Goal: Task Accomplishment & Management: Manage account settings

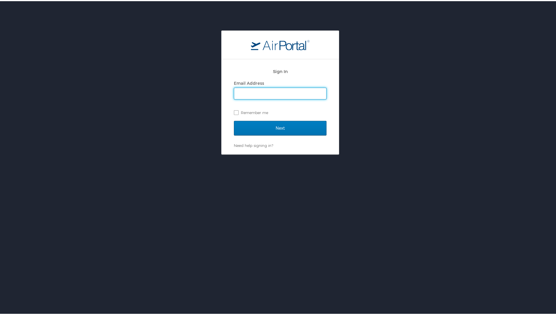
click at [263, 92] on input "Email Address" at bounding box center [280, 92] width 92 height 11
type input "paul.lawson@magna.com"
click at [234, 112] on label "Remember me" at bounding box center [280, 111] width 93 height 9
click at [234, 112] on input "Remember me" at bounding box center [236, 111] width 4 height 4
checkbox input "true"
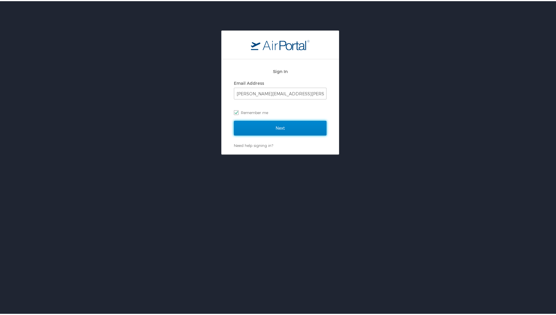
click at [284, 123] on input "Next" at bounding box center [280, 127] width 93 height 15
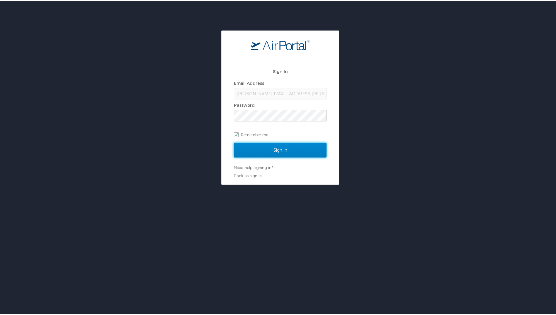
click at [259, 150] on input "Sign In" at bounding box center [280, 149] width 93 height 15
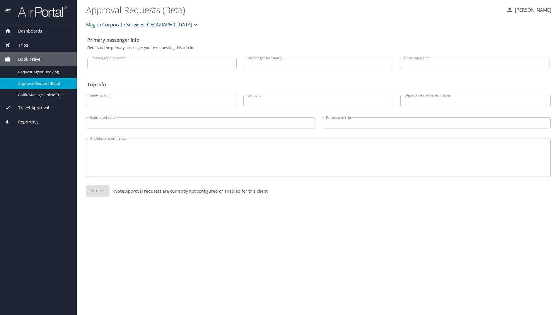
click at [30, 28] on span "Dashboards" at bounding box center [26, 31] width 31 height 6
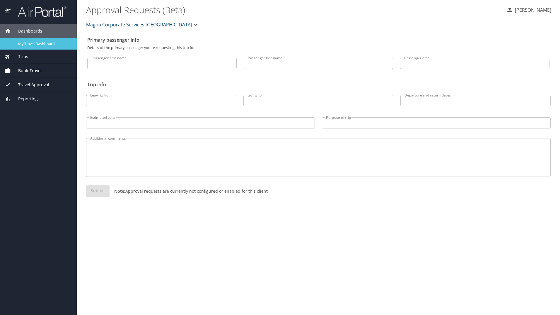
click at [38, 42] on span "My Travel Dashboard" at bounding box center [44, 44] width 52 height 6
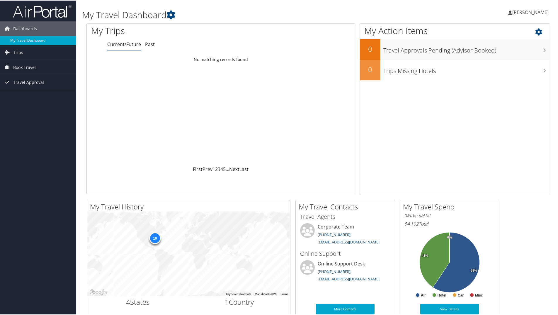
click at [537, 31] on icon at bounding box center [543, 30] width 17 height 10
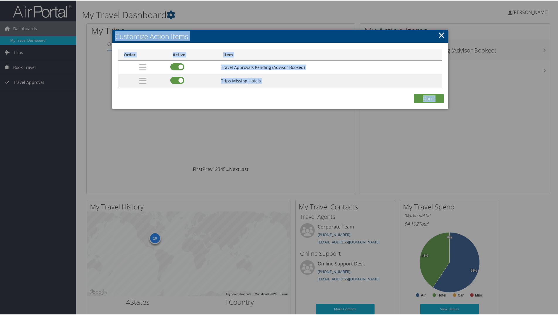
drag, startPoint x: 534, startPoint y: 14, endPoint x: 439, endPoint y: 35, distance: 96.9
click at [439, 35] on body "Menu Dashboards ► My Travel Dashboard Trips ► Current/Future Trips Past Trips T…" at bounding box center [280, 157] width 560 height 315
click at [439, 35] on link "×" at bounding box center [441, 34] width 7 height 12
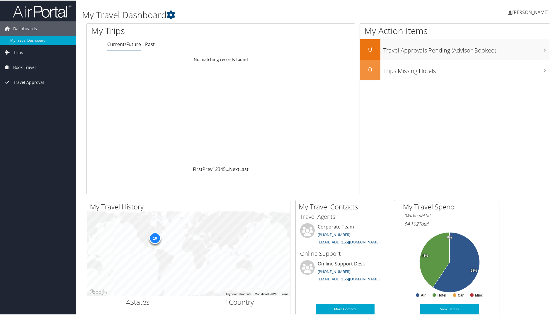
click at [533, 16] on link "[PERSON_NAME]" at bounding box center [531, 12] width 46 height 18
click at [525, 52] on link "View Travel Profile" at bounding box center [514, 52] width 65 height 10
